Goal: Task Accomplishment & Management: Manage account settings

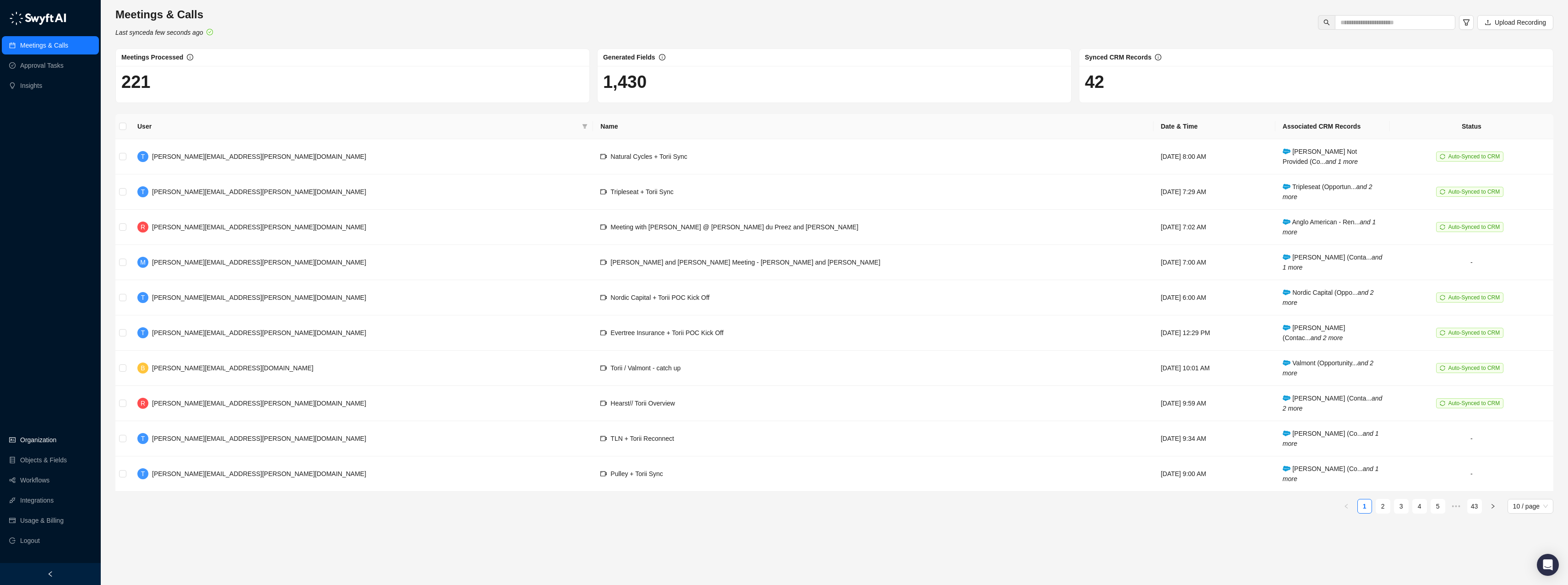
click at [37, 444] on link "Organization" at bounding box center [38, 440] width 36 height 18
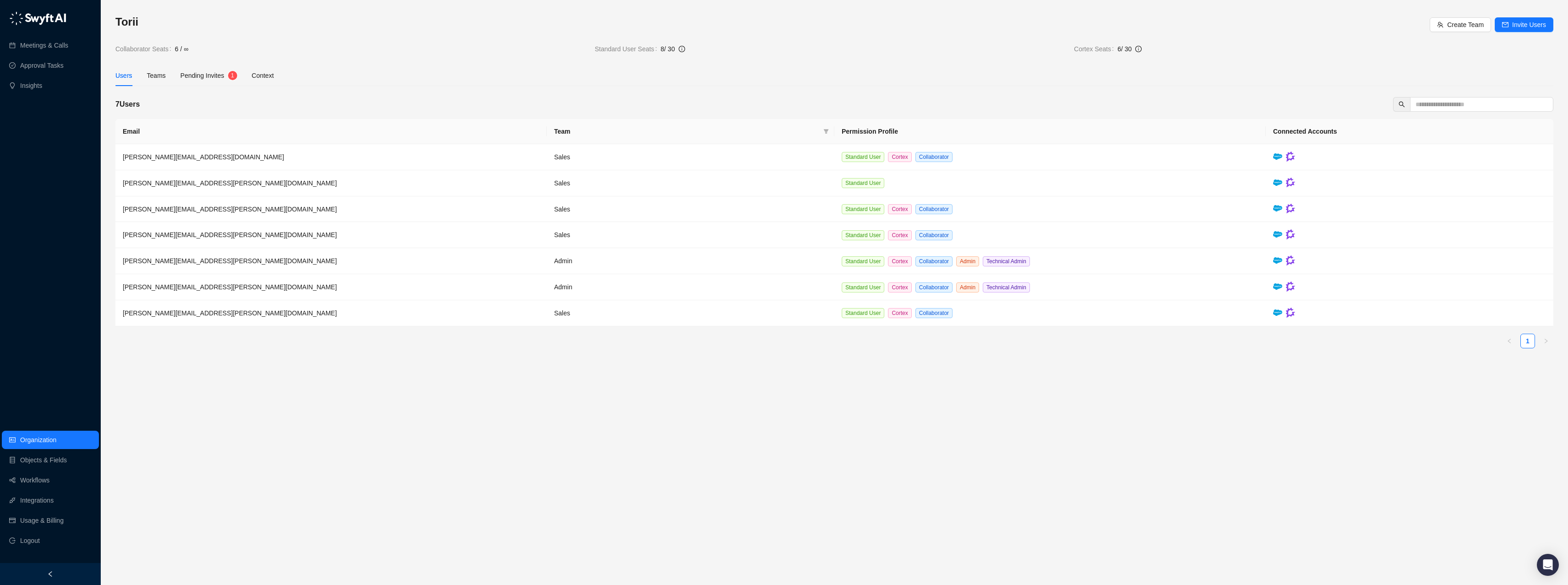
click at [212, 80] on div "Pending Invites 1" at bounding box center [208, 75] width 57 height 21
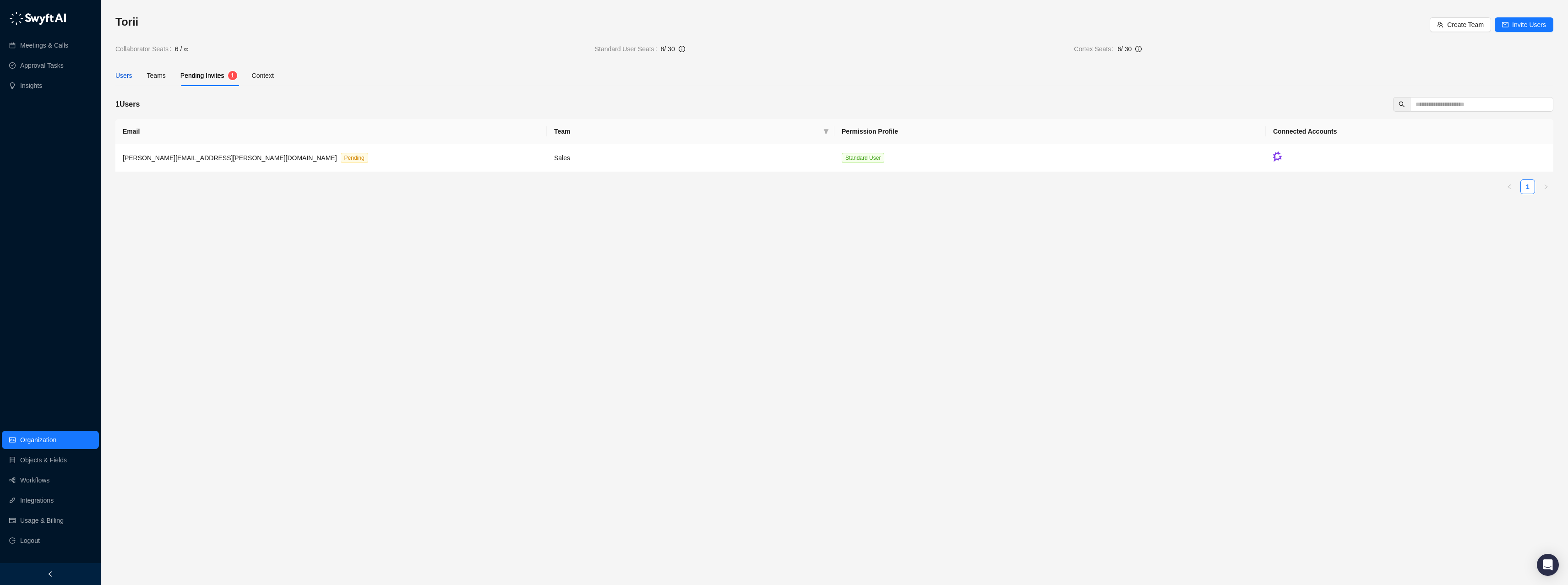
click at [130, 77] on div "Users" at bounding box center [124, 75] width 17 height 10
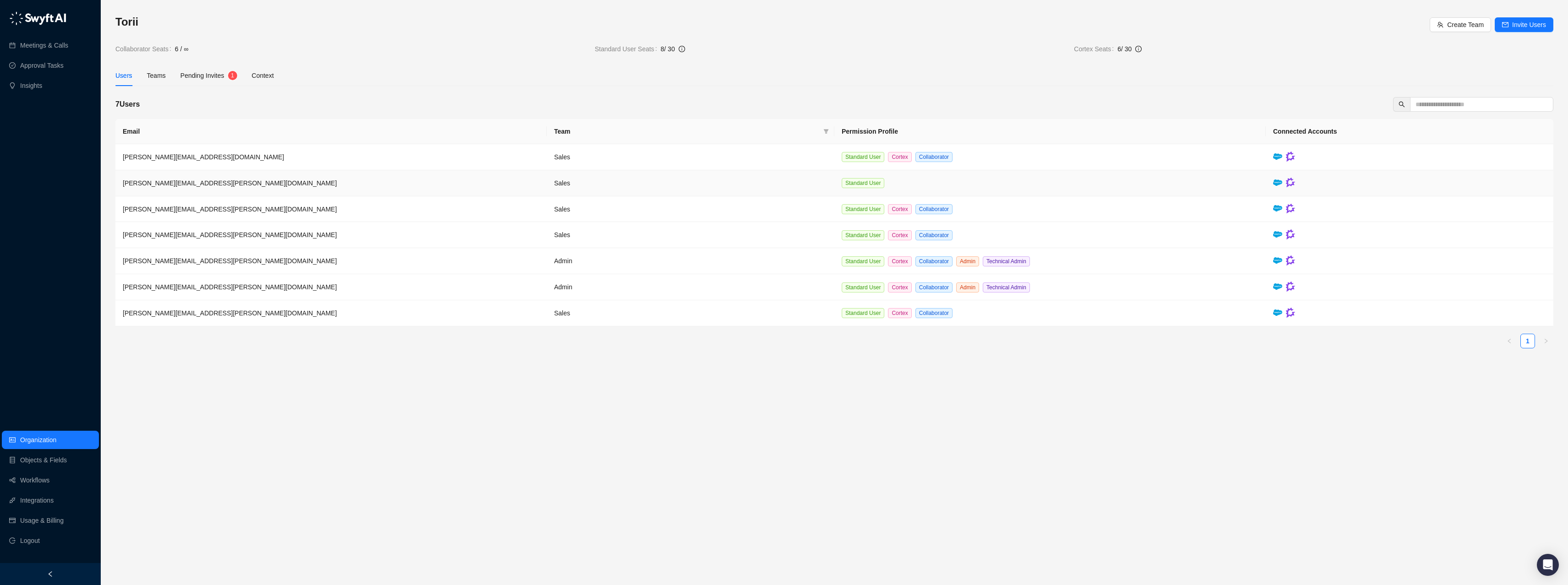
click at [416, 181] on td "[PERSON_NAME][EMAIL_ADDRESS][PERSON_NAME][DOMAIN_NAME]" at bounding box center [331, 183] width 432 height 26
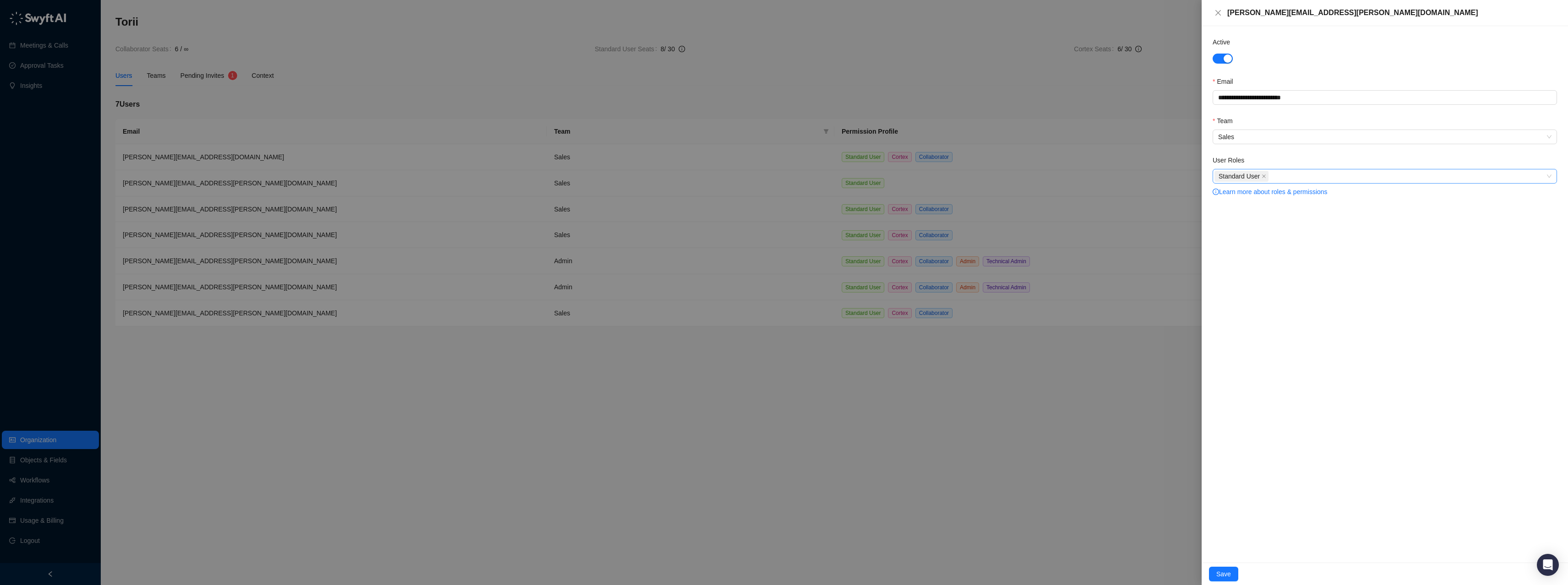
click at [1401, 178] on div "Standard User" at bounding box center [1380, 176] width 331 height 13
click at [1234, 210] on div "Collaborator" at bounding box center [1385, 209] width 330 height 10
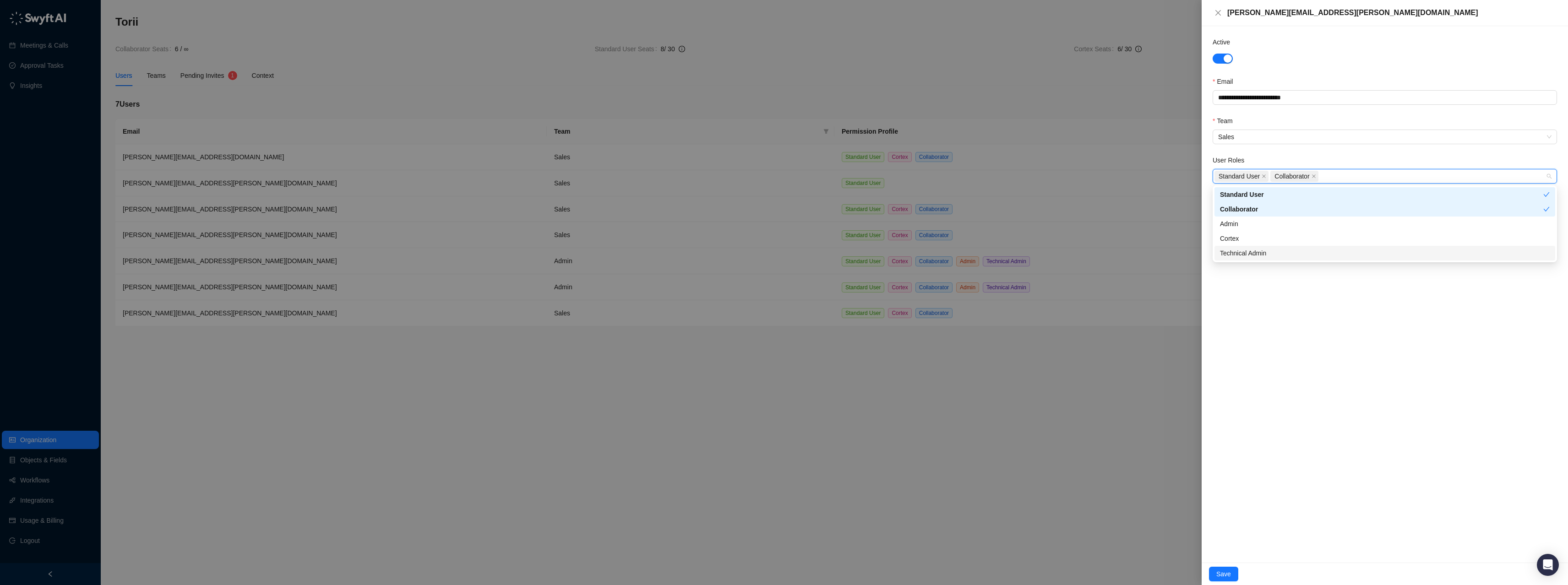
click at [1334, 427] on div "**********" at bounding box center [1385, 295] width 366 height 537
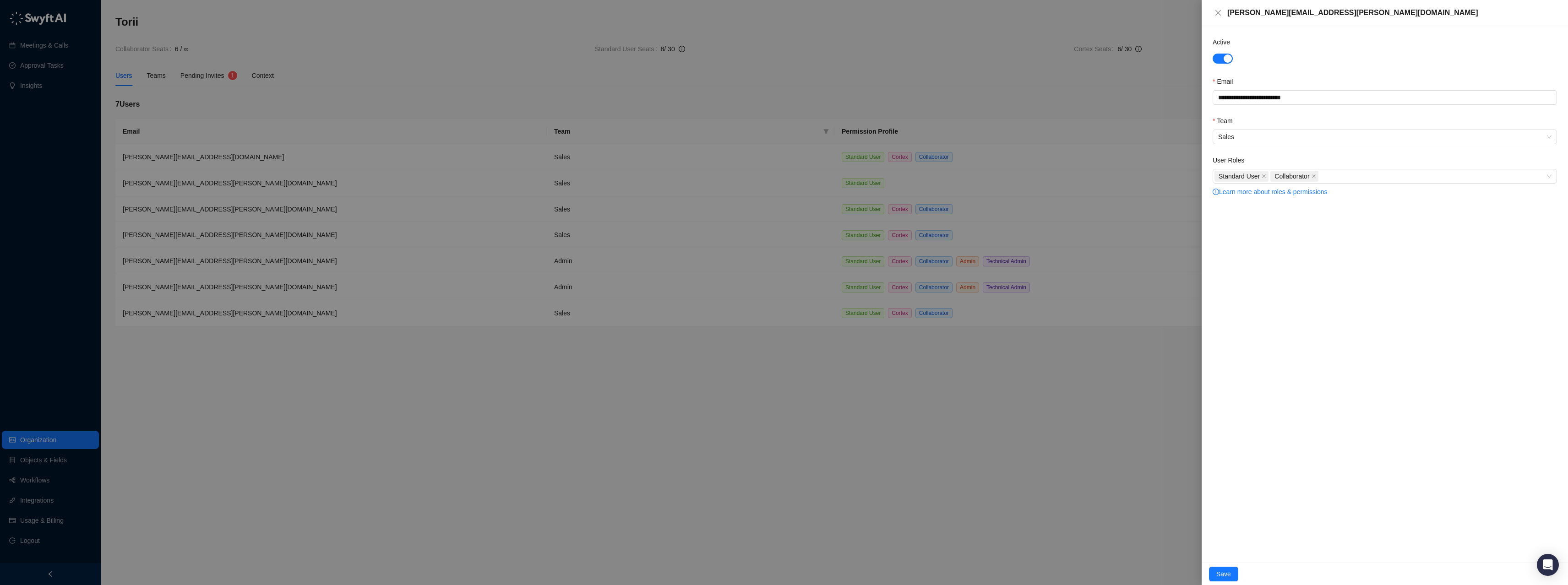
drag, startPoint x: 1223, startPoint y: 571, endPoint x: 1223, endPoint y: 541, distance: 30.0
click at [1223, 571] on span "Save" at bounding box center [1223, 574] width 15 height 10
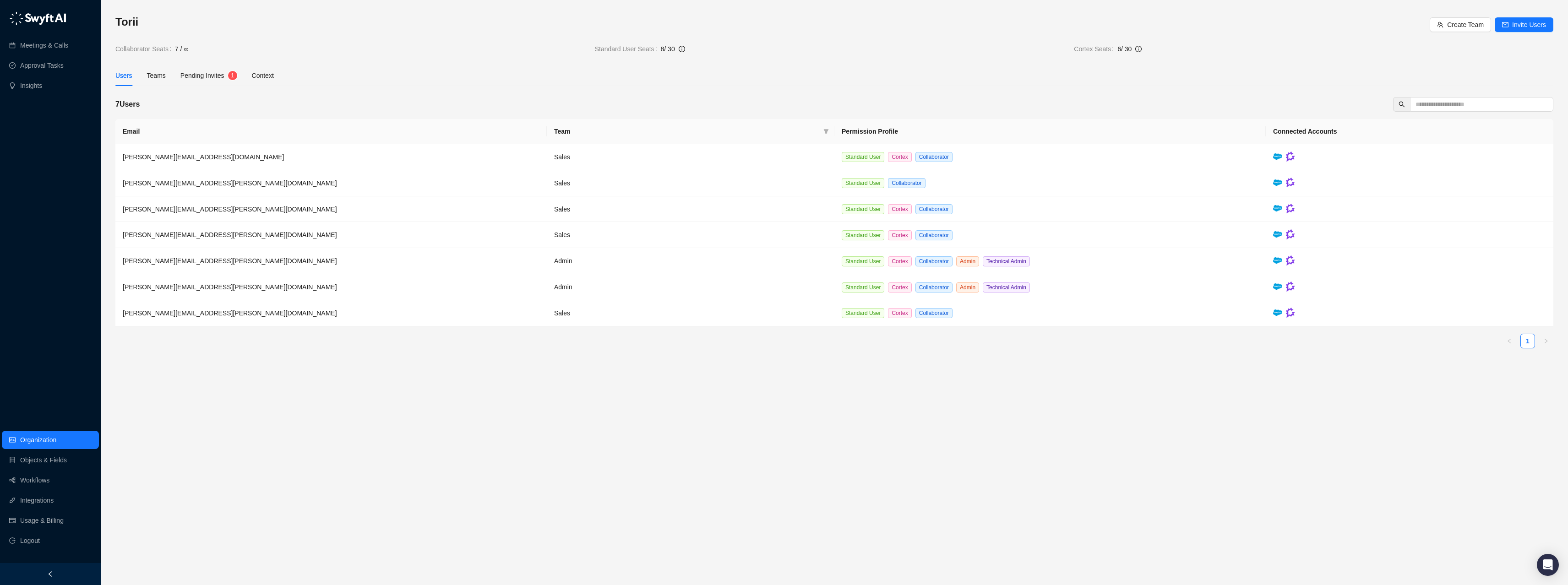
click at [278, 80] on div "Users Teams Pending Invites 1 Context" at bounding box center [835, 75] width 1438 height 21
click at [273, 76] on div "Context" at bounding box center [263, 75] width 22 height 10
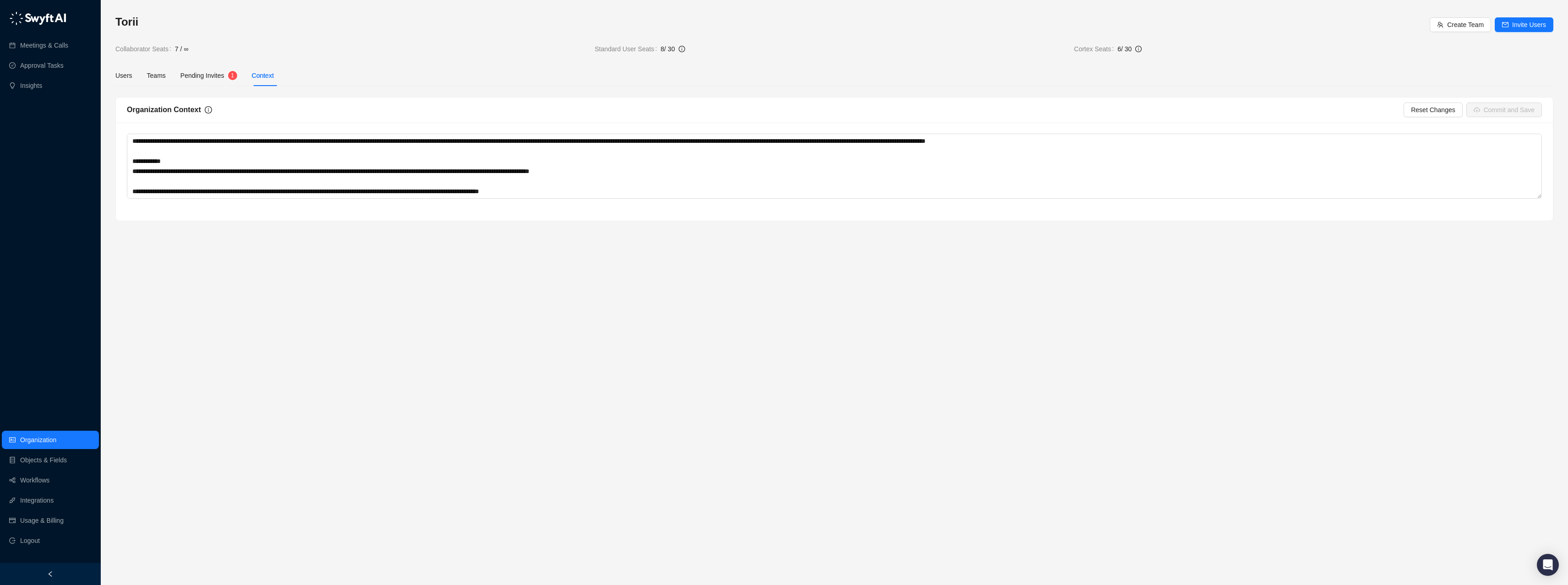
click at [133, 74] on div "Users Teams Pending Invites 1 Context" at bounding box center [195, 75] width 158 height 21
click at [128, 75] on div "Users" at bounding box center [124, 75] width 17 height 10
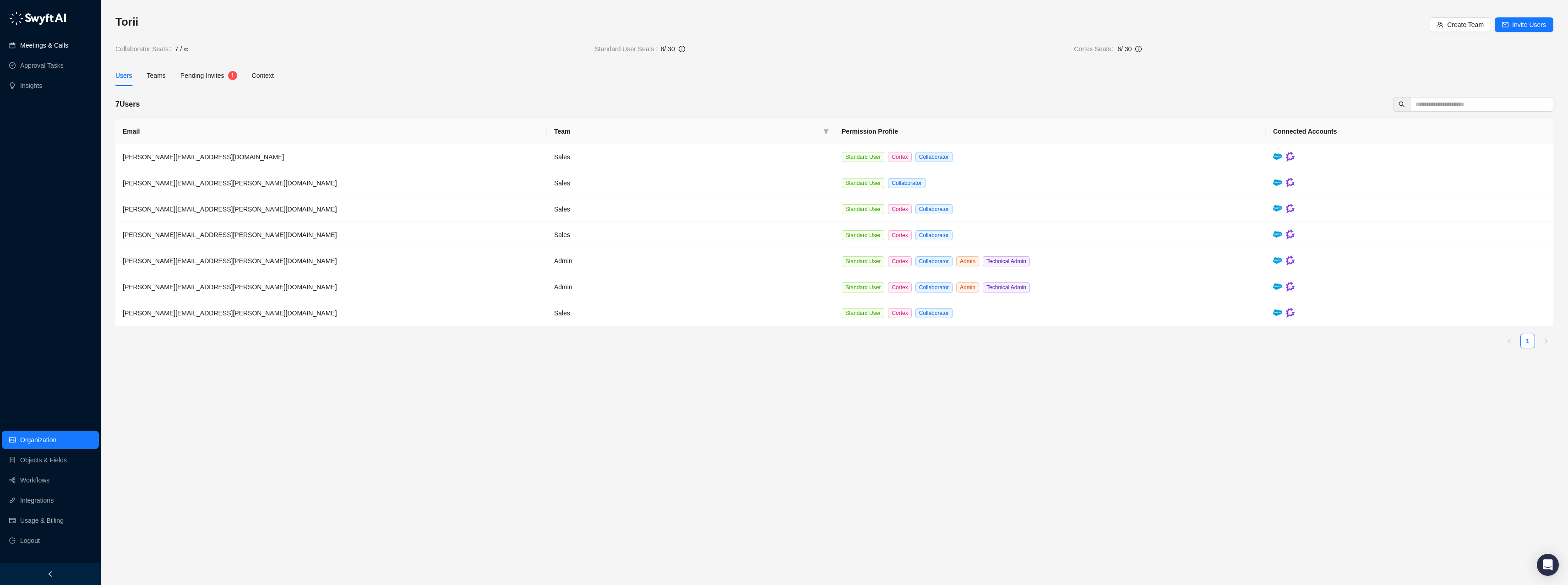
click at [48, 40] on link "Meetings & Calls" at bounding box center [44, 45] width 48 height 18
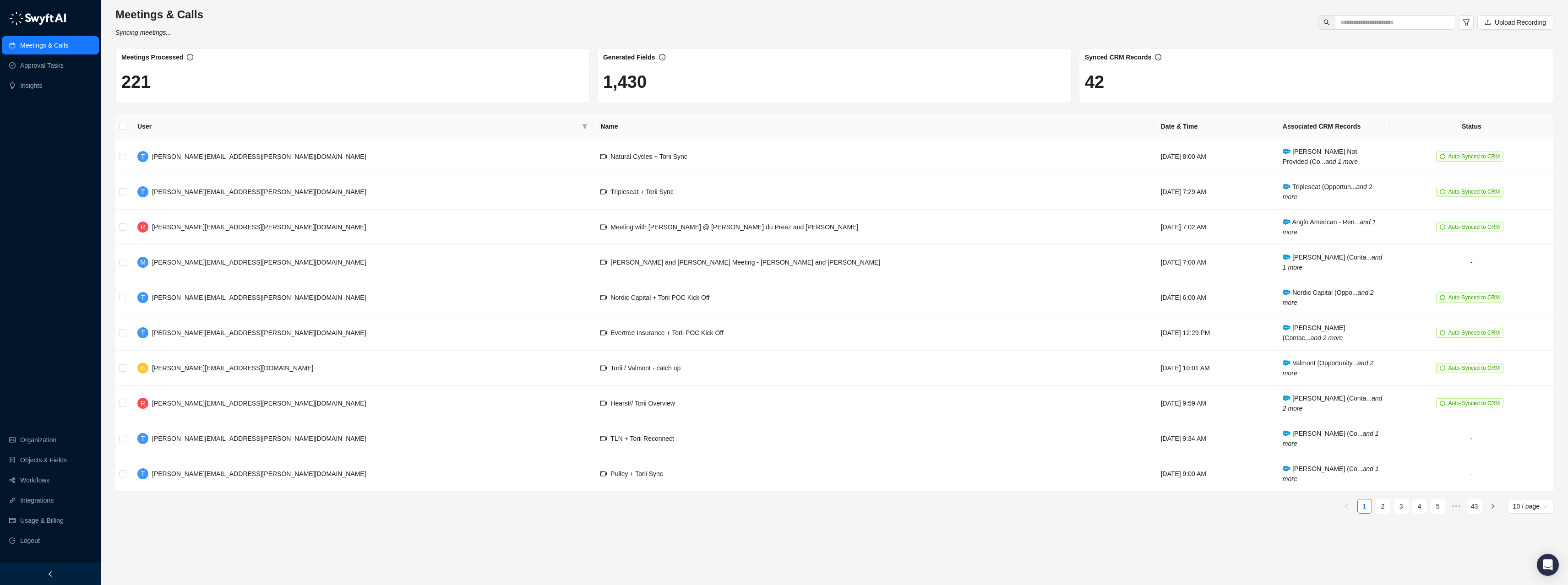
click at [349, 24] on div "Meetings & Calls Syncing meetings... Upload Recording" at bounding box center [834, 23] width 1443 height 30
click at [38, 439] on link "Organization" at bounding box center [38, 440] width 36 height 18
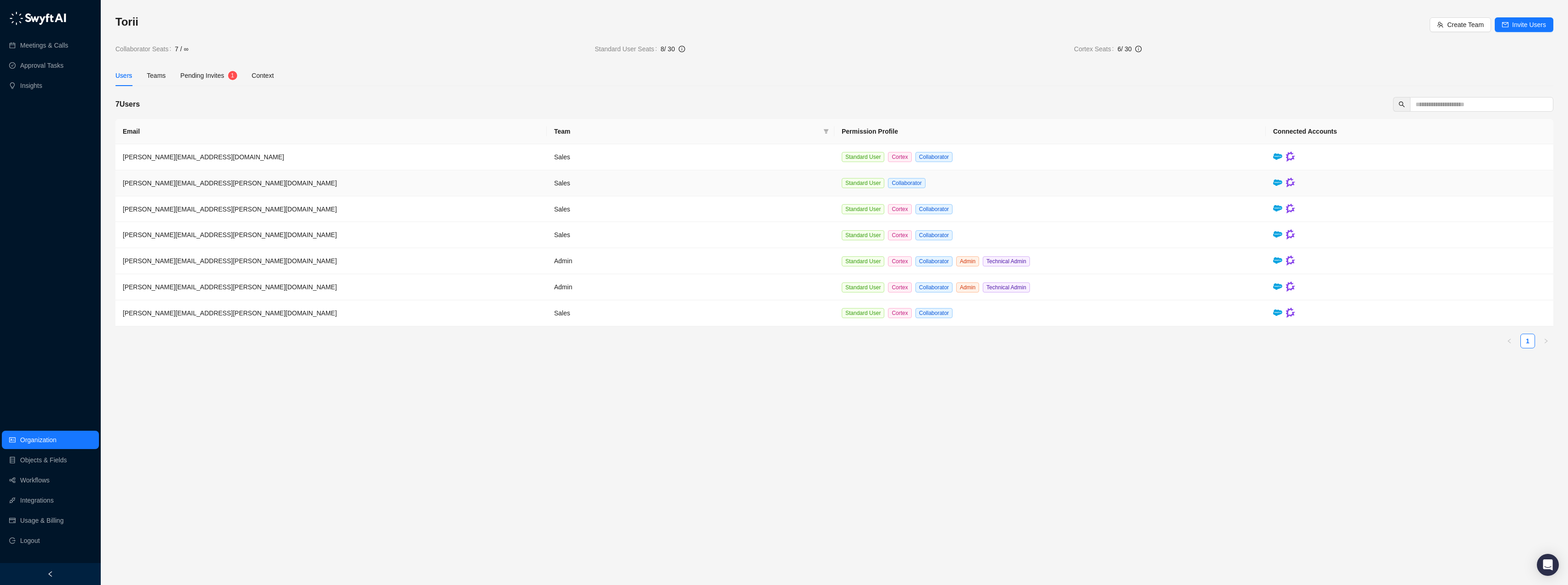
click at [1289, 181] on img at bounding box center [1290, 183] width 9 height 10
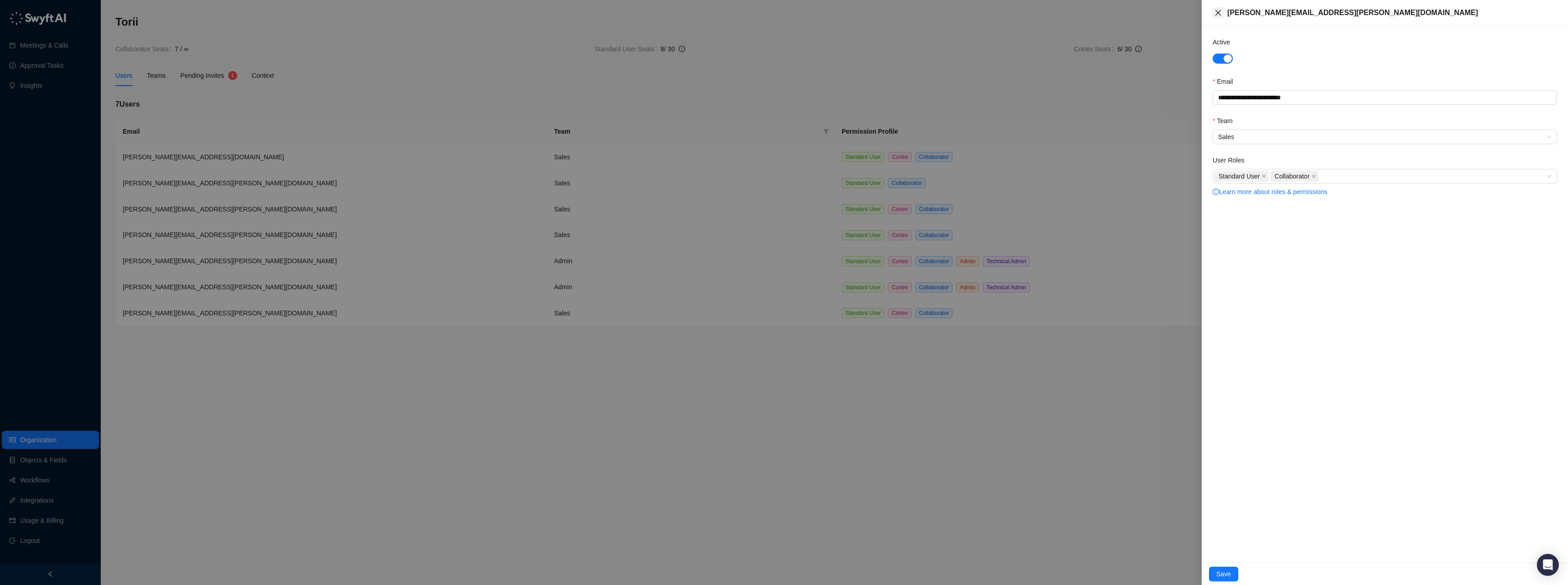
click at [1220, 12] on icon "close" at bounding box center [1218, 13] width 7 height 7
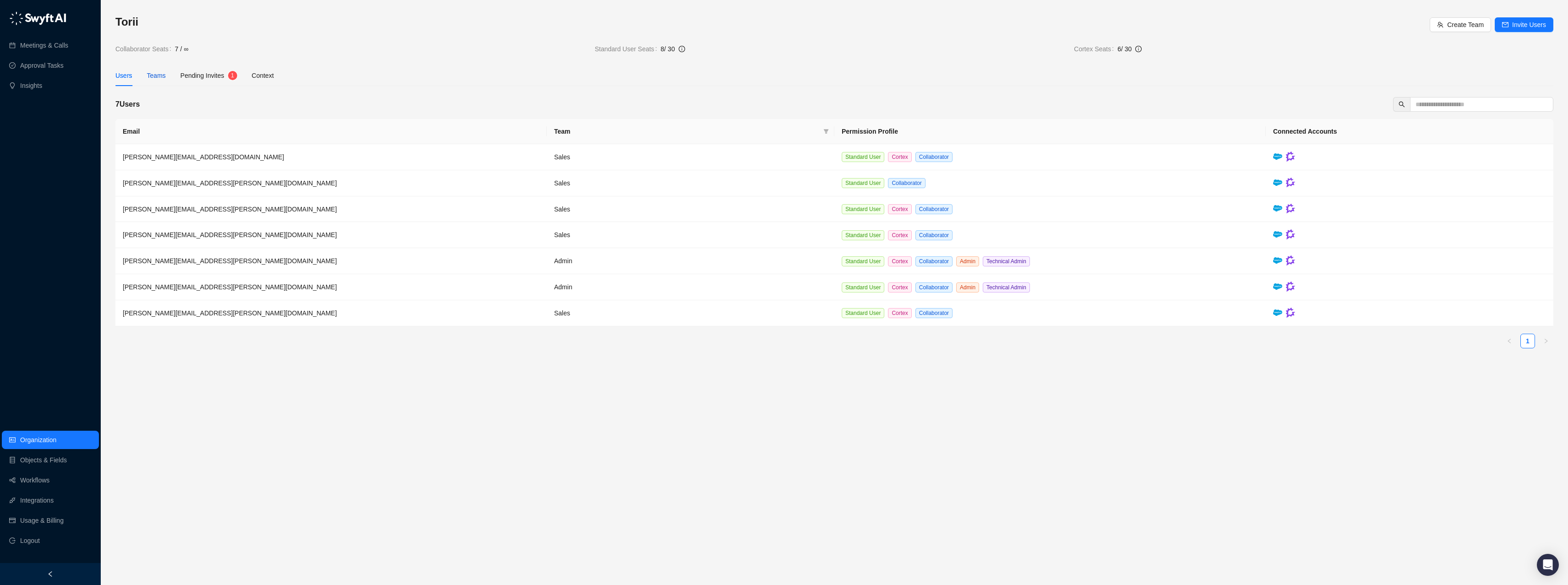
click at [158, 72] on div "Teams" at bounding box center [156, 75] width 19 height 10
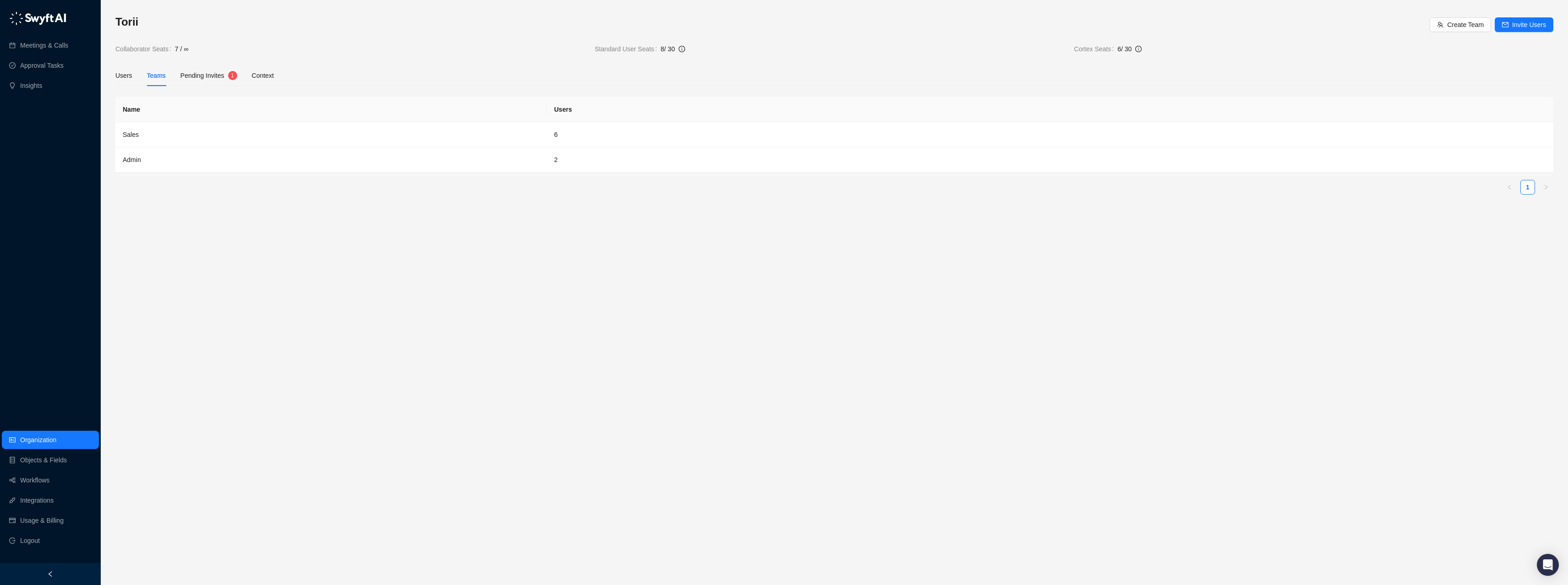
drag, startPoint x: 202, startPoint y: 109, endPoint x: 190, endPoint y: 118, distance: 15.0
click at [198, 112] on th "Name" at bounding box center [331, 109] width 432 height 25
click at [186, 122] on td "Sales" at bounding box center [331, 135] width 432 height 25
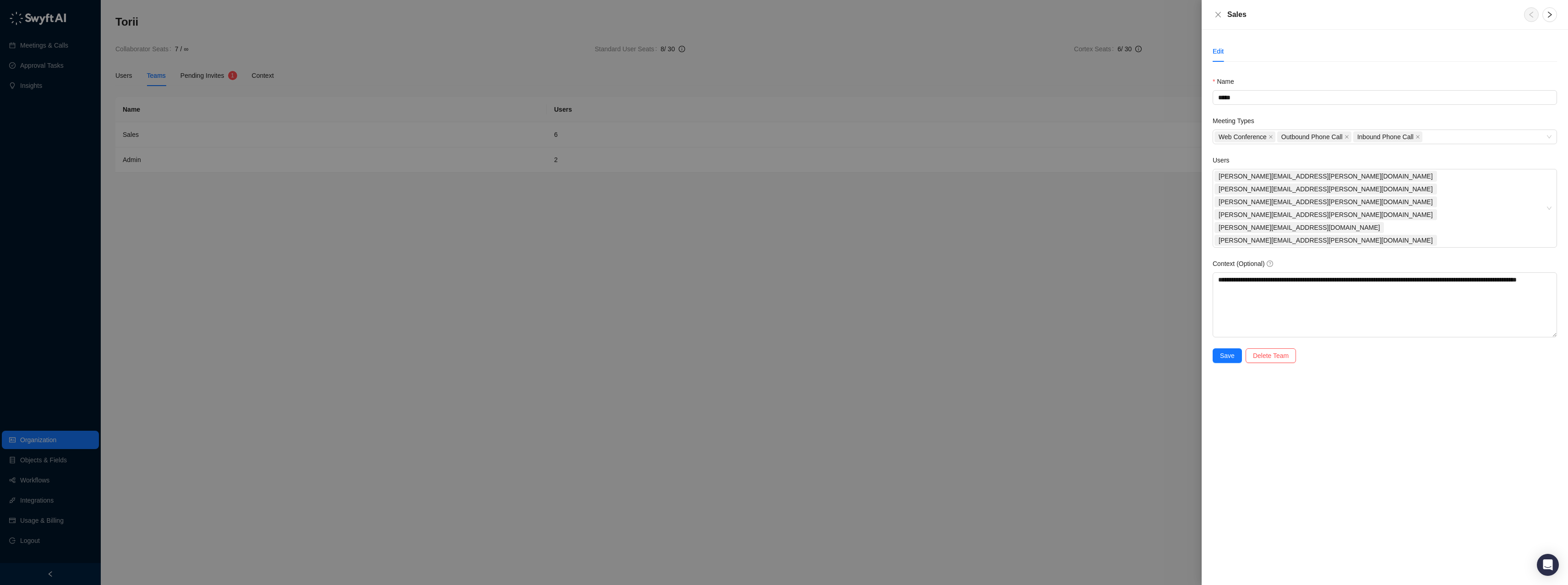
click at [167, 73] on div at bounding box center [784, 292] width 1568 height 585
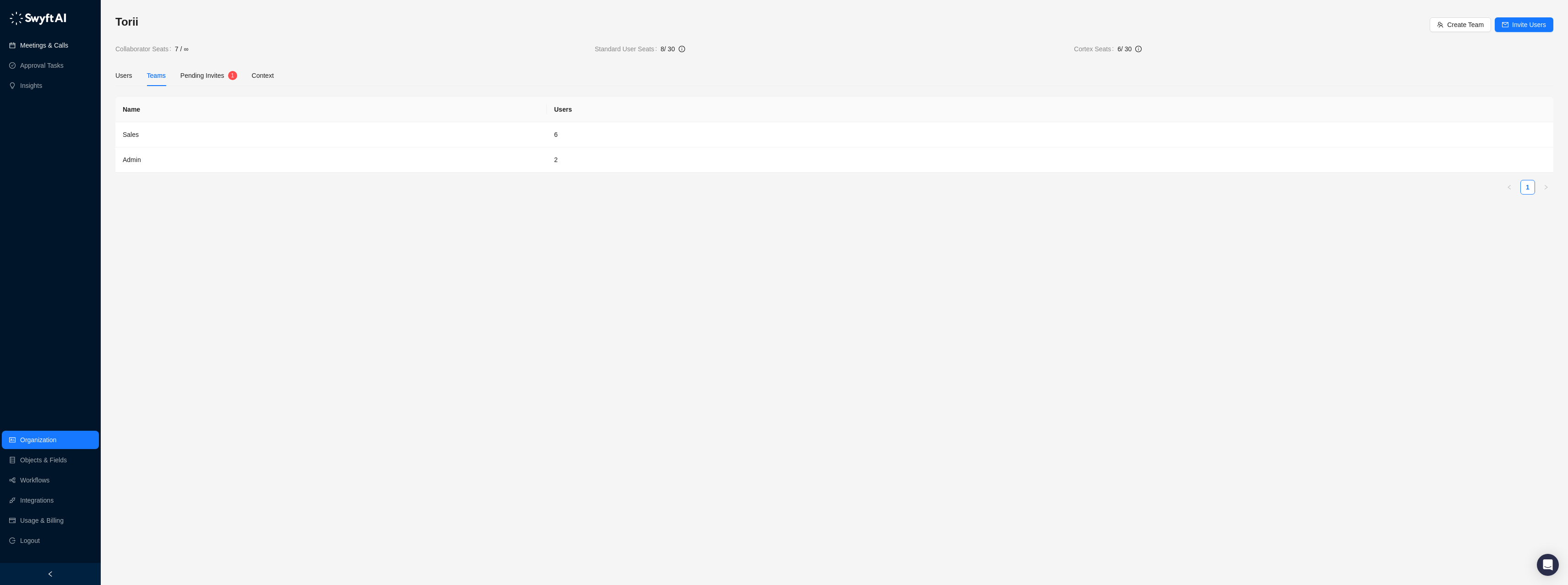
click at [46, 48] on link "Meetings & Calls" at bounding box center [44, 45] width 48 height 18
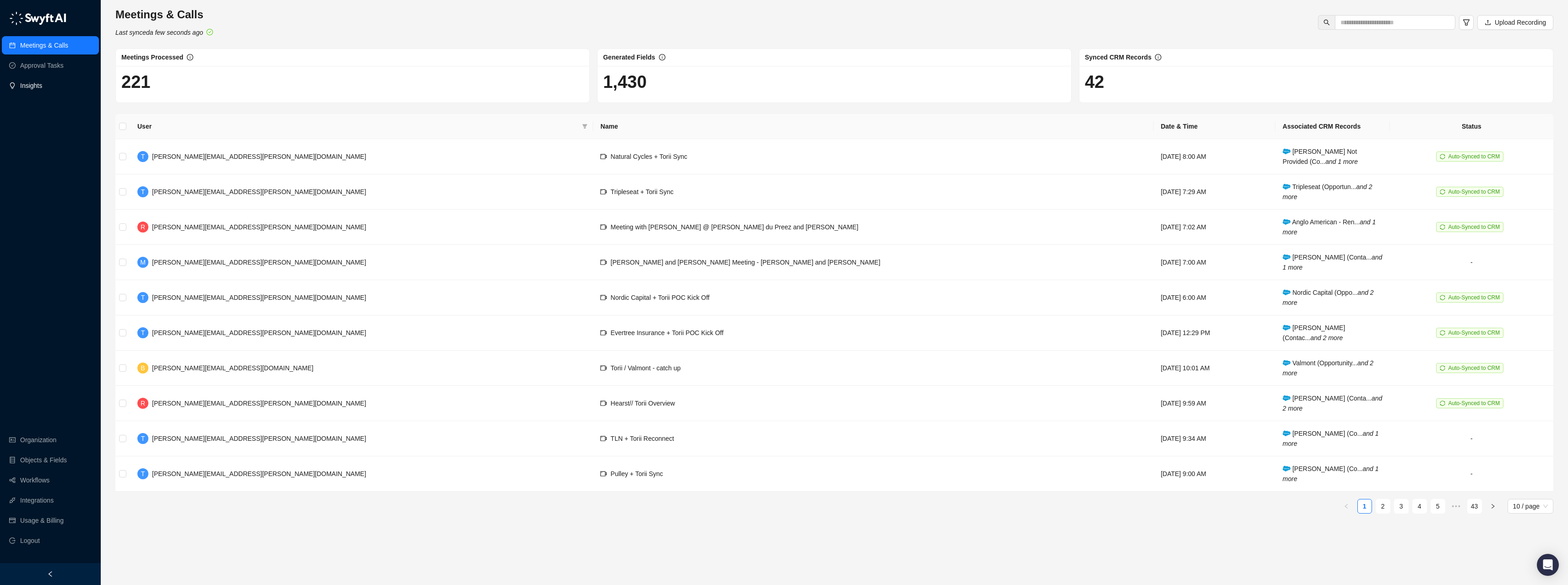
click at [33, 77] on link "Insights" at bounding box center [31, 86] width 22 height 18
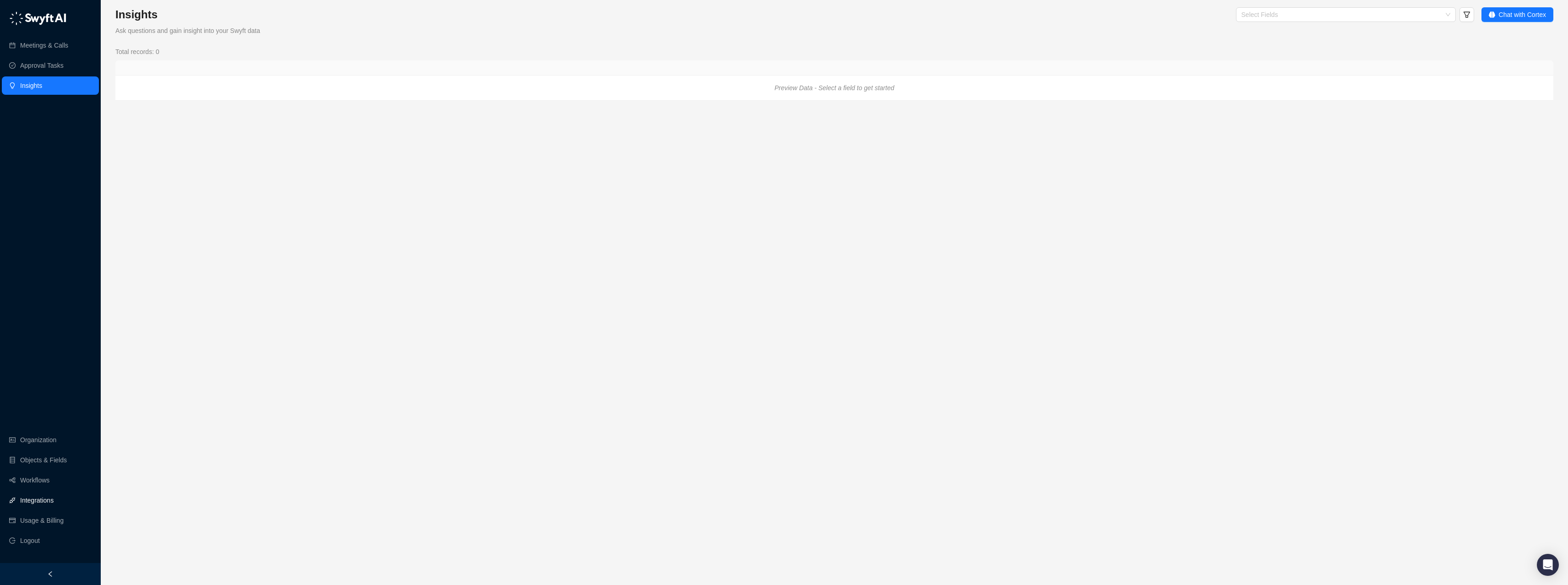
click at [47, 502] on link "Integrations" at bounding box center [37, 500] width 33 height 18
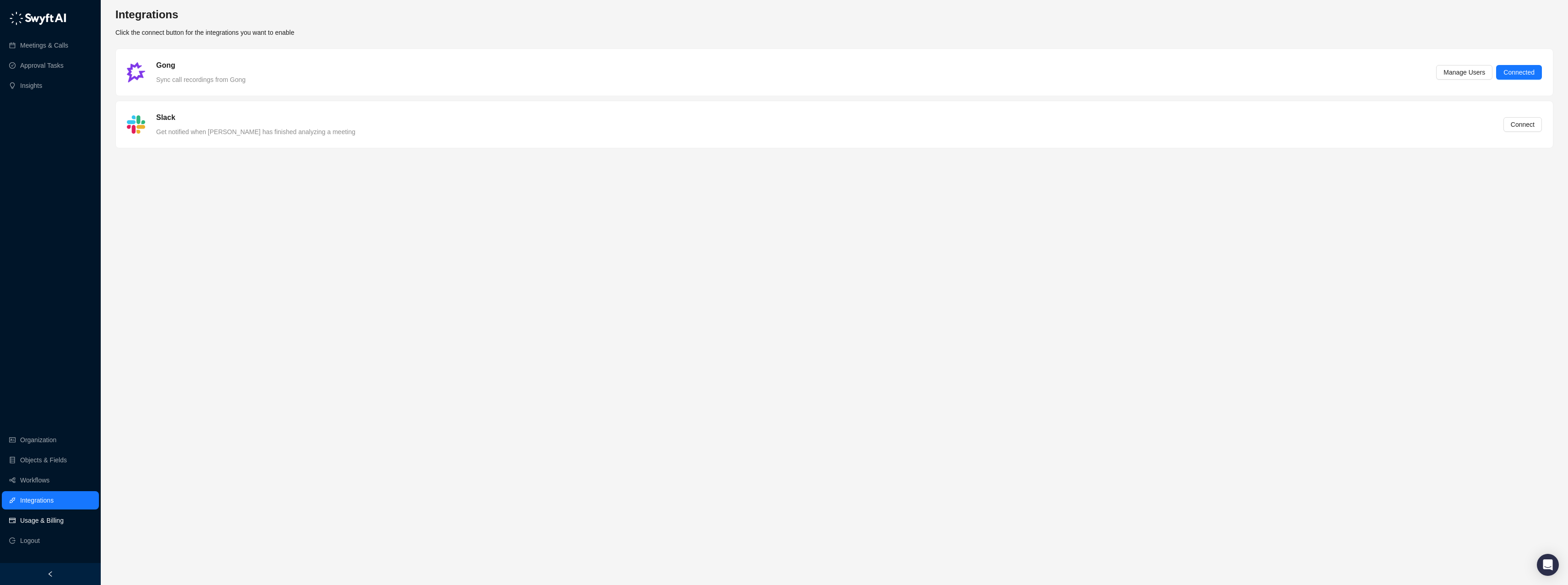
click at [41, 517] on link "Usage & Billing" at bounding box center [41, 520] width 43 height 18
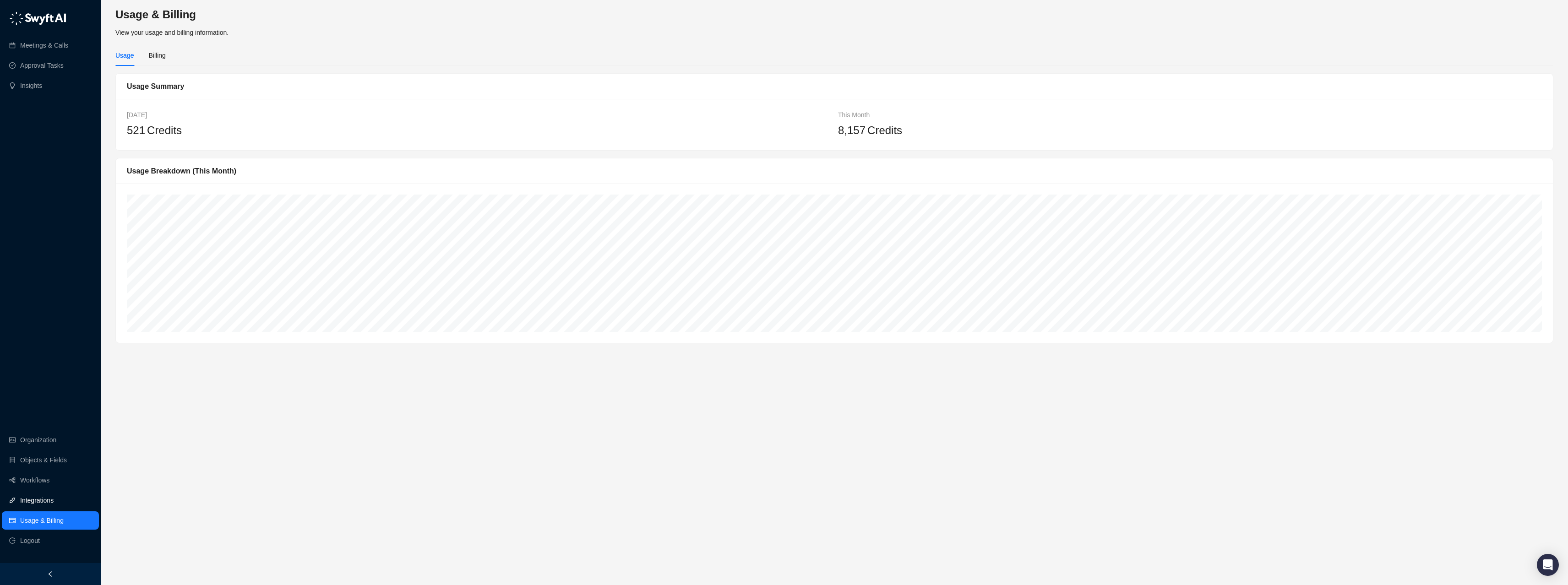
click at [46, 502] on link "Integrations" at bounding box center [37, 500] width 33 height 18
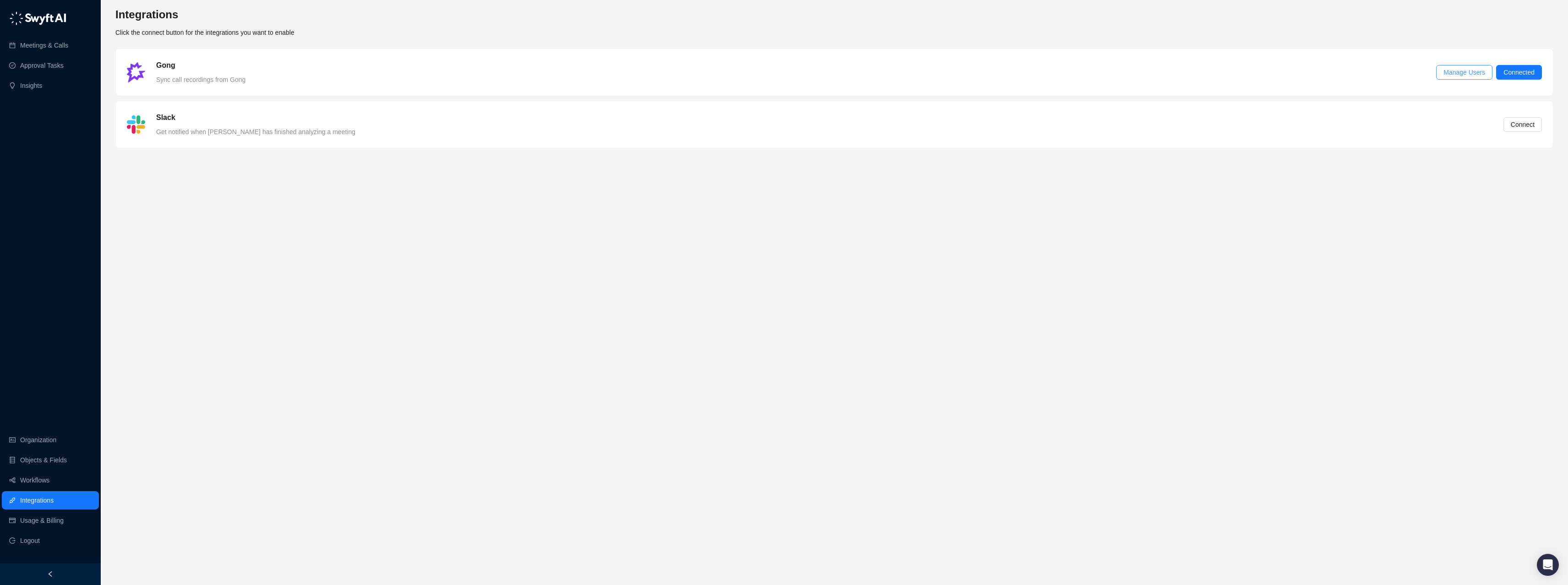
click at [1463, 72] on span "Manage Users" at bounding box center [1464, 72] width 41 height 10
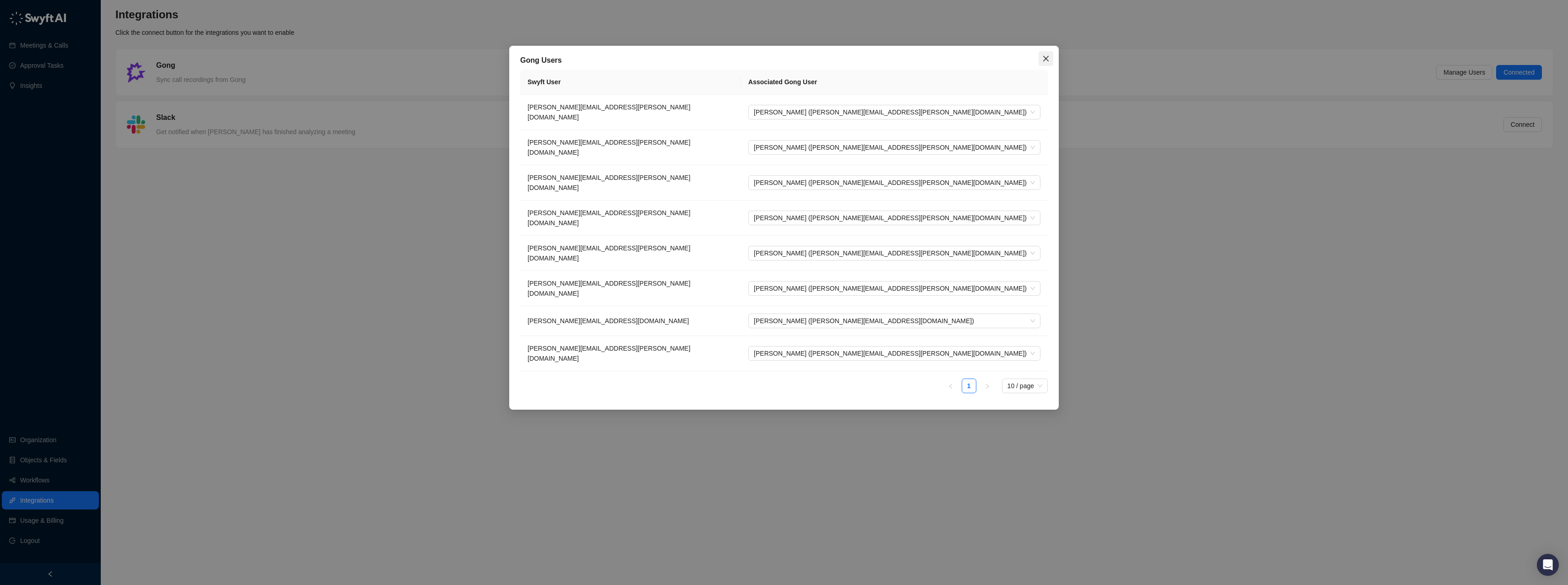
click at [1046, 58] on icon "close" at bounding box center [1046, 58] width 5 height 5
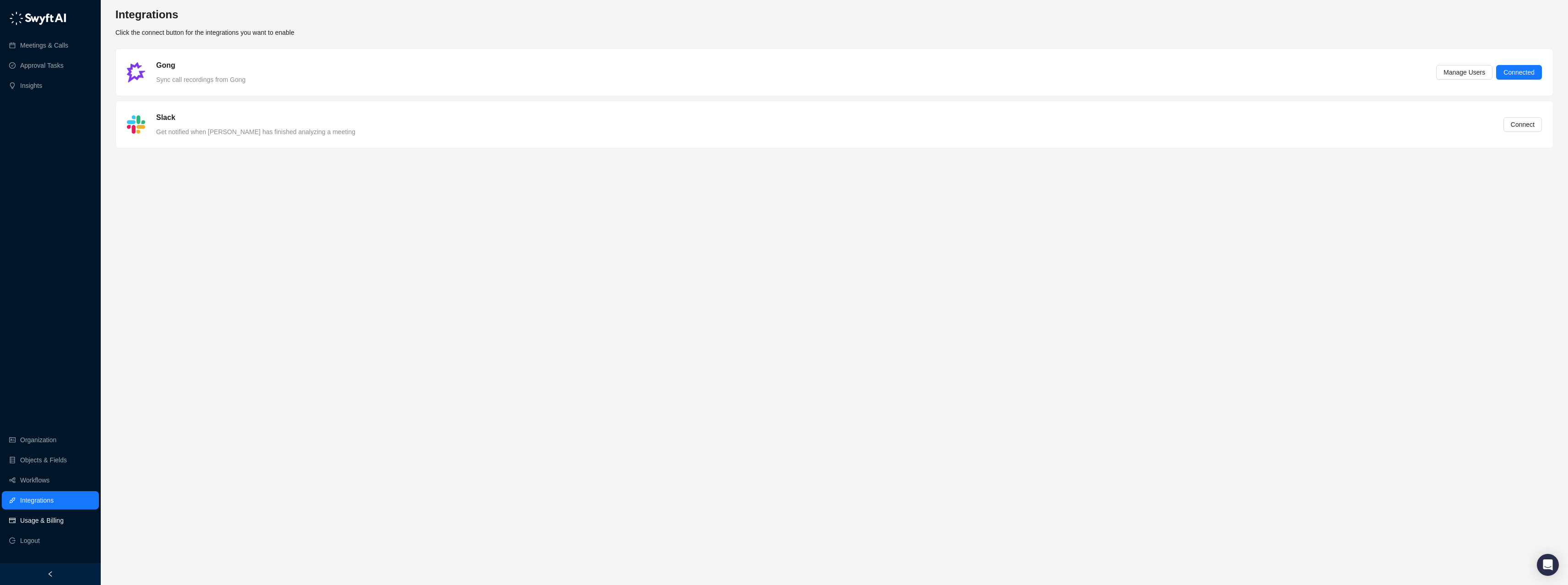
click at [56, 523] on link "Usage & Billing" at bounding box center [41, 520] width 43 height 18
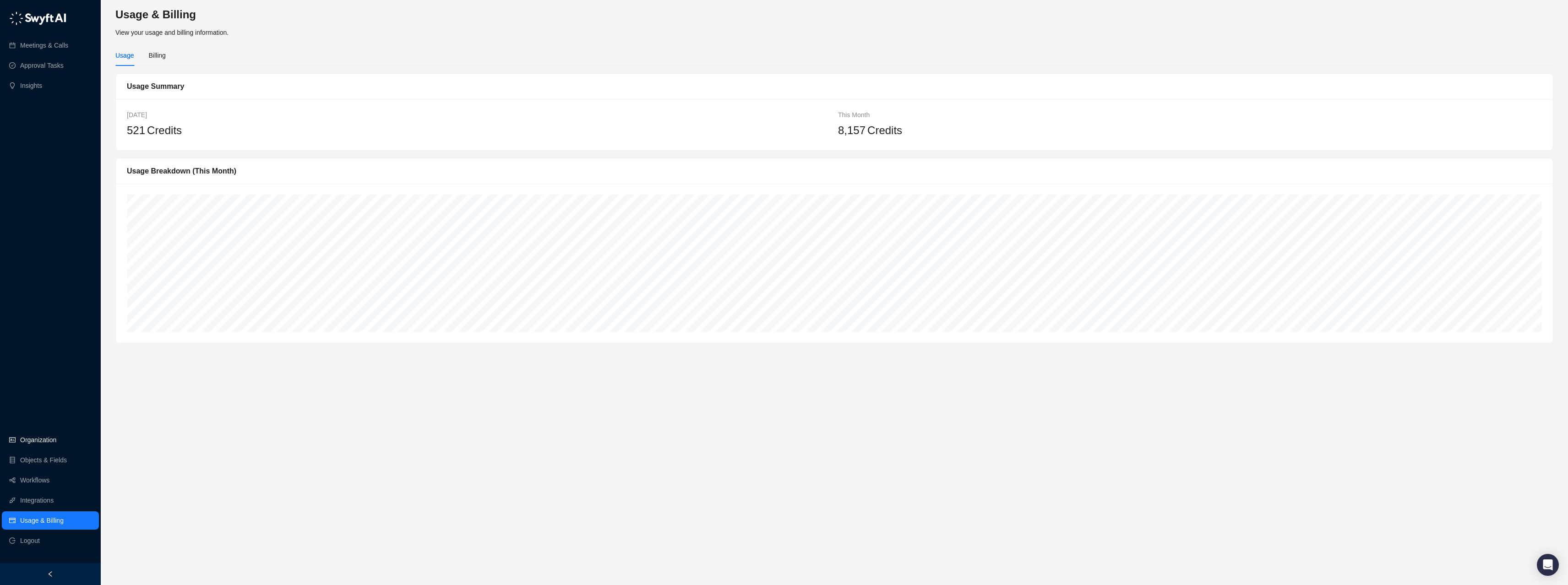
click at [57, 444] on link "Organization" at bounding box center [38, 440] width 36 height 18
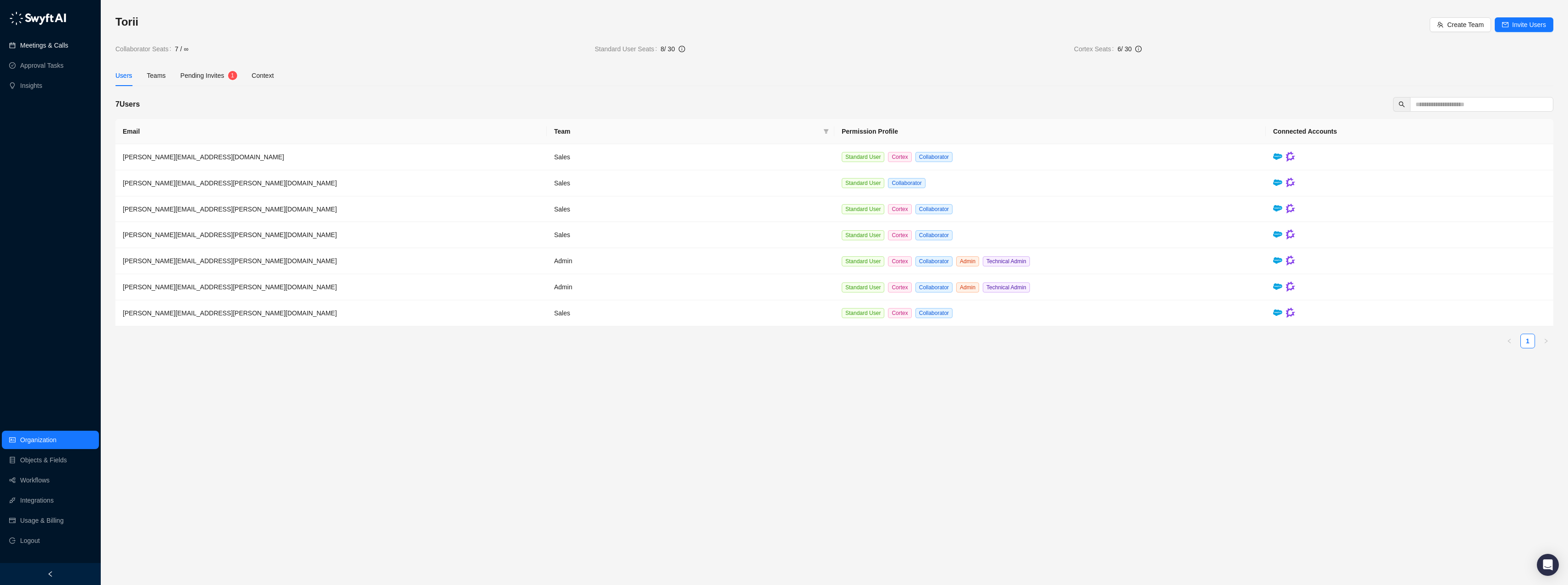
click at [48, 45] on link "Meetings & Calls" at bounding box center [44, 45] width 48 height 18
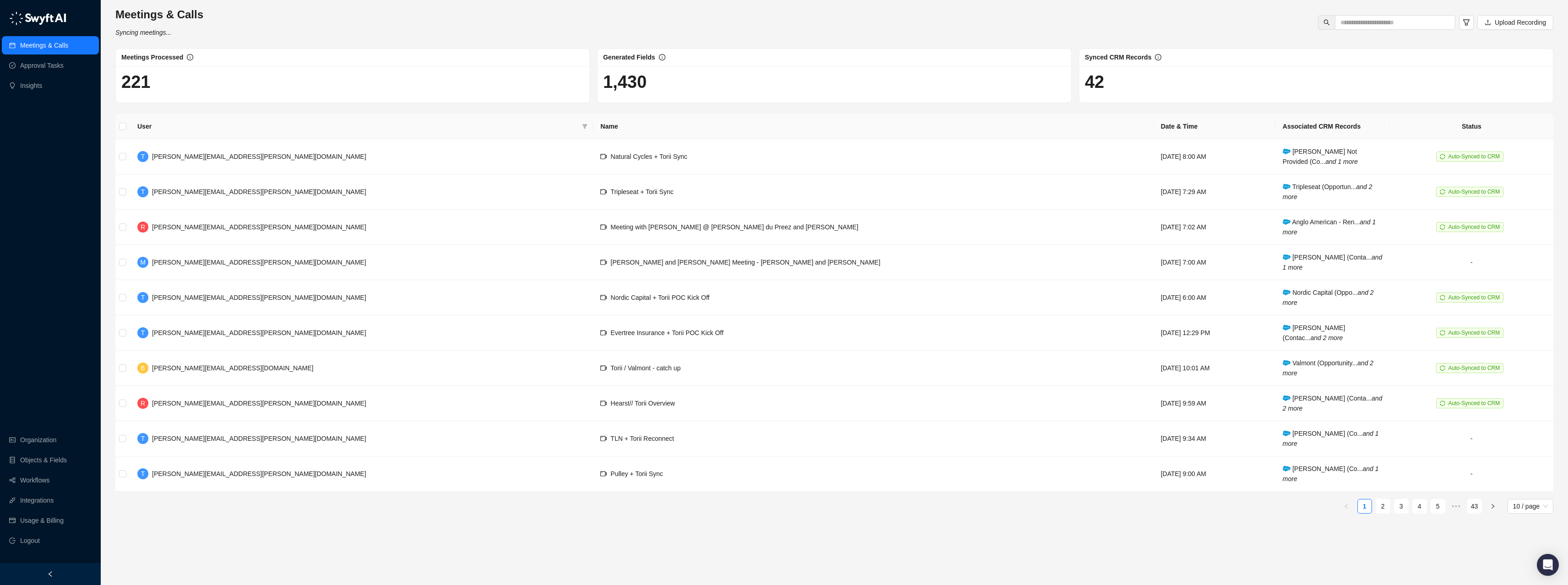
click at [247, 21] on div "Meetings & Calls Syncing meetings... Upload Recording" at bounding box center [834, 23] width 1443 height 30
